Goal: Find specific page/section: Find specific page/section

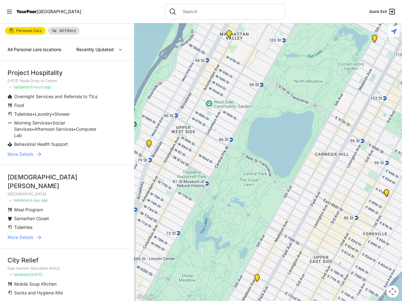
click at [9, 12] on icon at bounding box center [9, 12] width 5 height 4
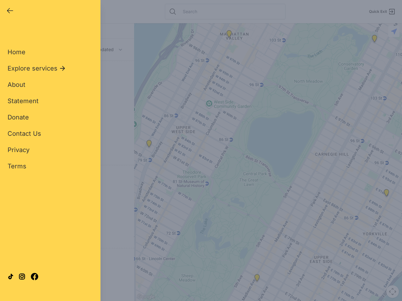
click at [268, 162] on div "Close panel YourPeer [GEOGRAPHIC_DATA] Quick Exit Single Adult Families Soup Ki…" at bounding box center [201, 150] width 402 height 301
click at [257, 279] on div "Close panel YourPeer [GEOGRAPHIC_DATA] Quick Exit Single Adult Families Soup Ki…" at bounding box center [201, 150] width 402 height 301
click at [374, 40] on div "Close panel YourPeer [GEOGRAPHIC_DATA] Quick Exit Single Adult Families Soup Ki…" at bounding box center [201, 150] width 402 height 301
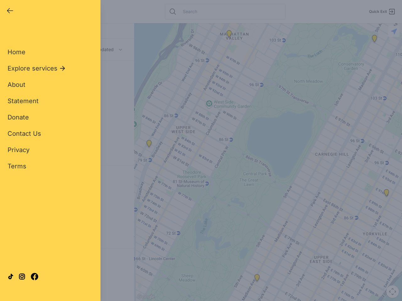
click at [386, 194] on div "Close panel YourPeer [GEOGRAPHIC_DATA] Quick Exit Single Adult Families Soup Ki…" at bounding box center [201, 150] width 402 height 301
click at [229, 35] on div "Close panel YourPeer [GEOGRAPHIC_DATA] Quick Exit Single Adult Families Soup Ki…" at bounding box center [201, 150] width 402 height 301
click at [149, 145] on div "Close panel YourPeer [GEOGRAPHIC_DATA] Quick Exit Single Adult Families Soup Ki…" at bounding box center [201, 150] width 402 height 301
click at [392, 292] on div "Close panel YourPeer [GEOGRAPHIC_DATA] Quick Exit Single Adult Families Soup Ki…" at bounding box center [201, 150] width 402 height 301
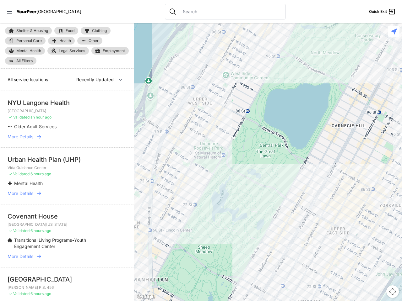
click at [9, 12] on icon at bounding box center [9, 12] width 5 height 4
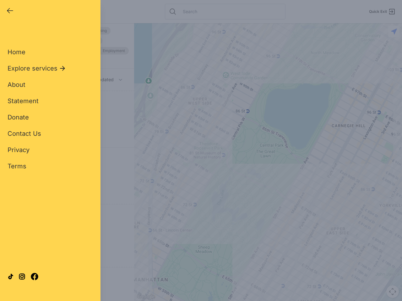
click at [268, 162] on div "Close panel YourPeer [GEOGRAPHIC_DATA] Quick Exit Single Adult Families Soup Ki…" at bounding box center [201, 150] width 402 height 301
click at [392, 292] on div "Close panel YourPeer [GEOGRAPHIC_DATA] Quick Exit Single Adult Families Soup Ki…" at bounding box center [201, 150] width 402 height 301
click at [394, 31] on div "Close panel YourPeer [GEOGRAPHIC_DATA] Quick Exit Single Adult Families Soup Ki…" at bounding box center [201, 150] width 402 height 301
